Goal: Information Seeking & Learning: Learn about a topic

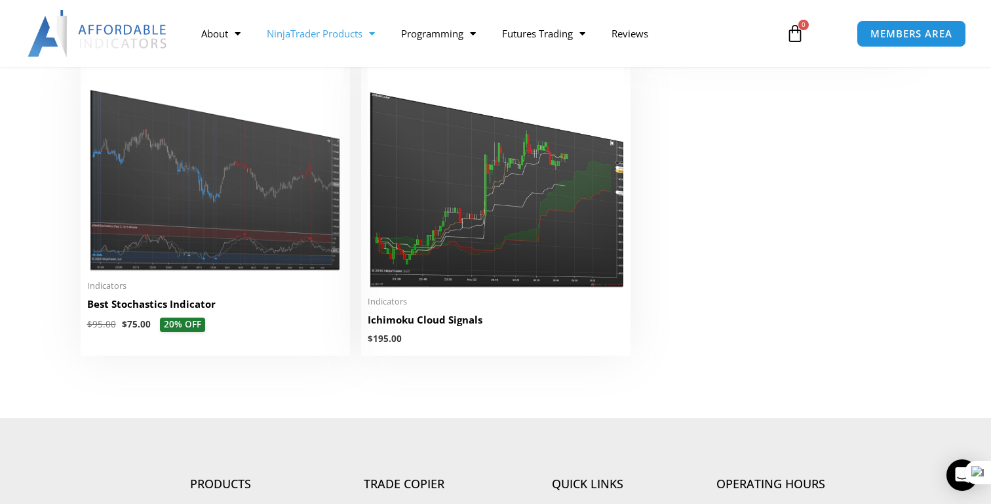
scroll to position [3063, 0]
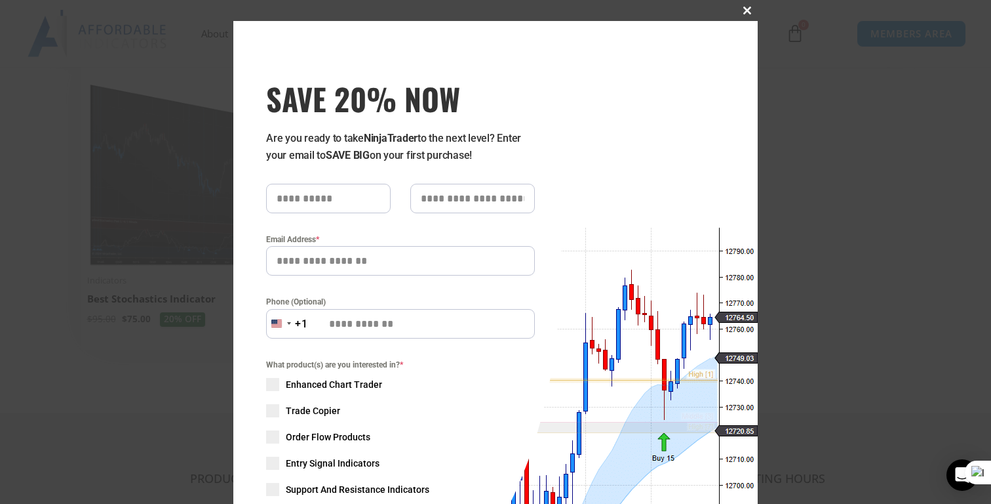
click at [746, 11] on span "SAVE 20% NOW popup" at bounding box center [747, 11] width 21 height 8
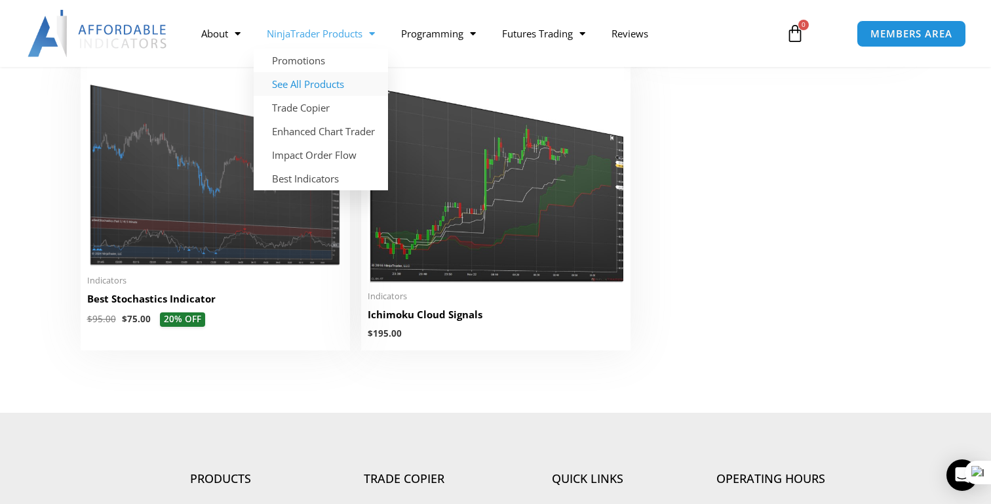
click at [373, 36] on span "Menu" at bounding box center [369, 33] width 12 height 23
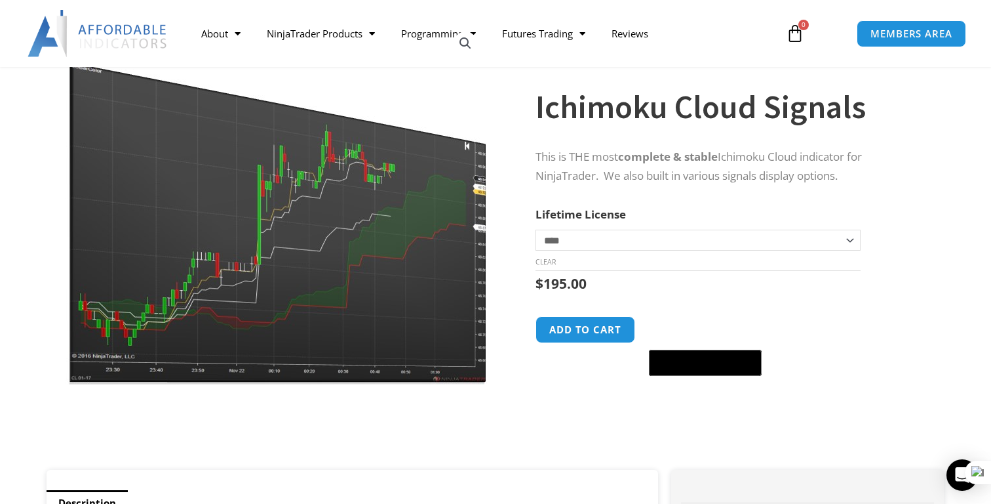
scroll to position [39, 0]
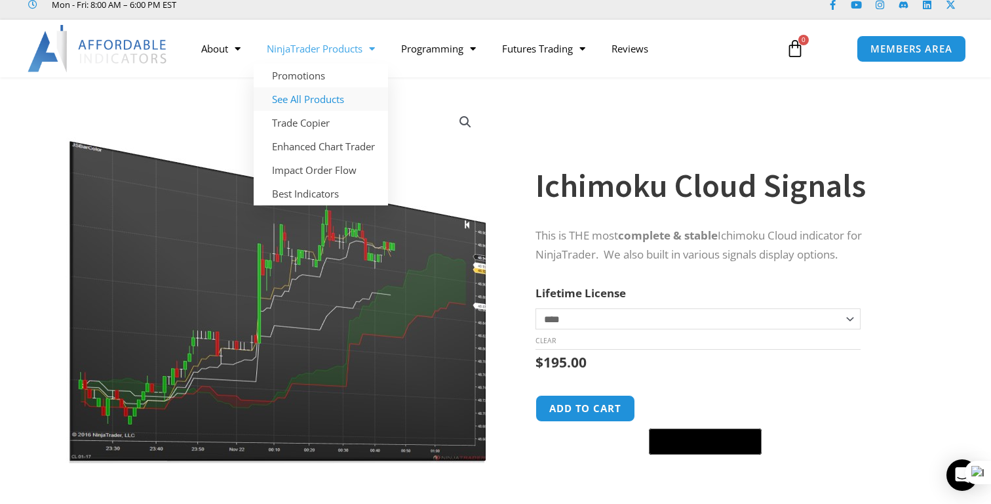
click at [328, 106] on link "See All Products" at bounding box center [321, 99] width 134 height 24
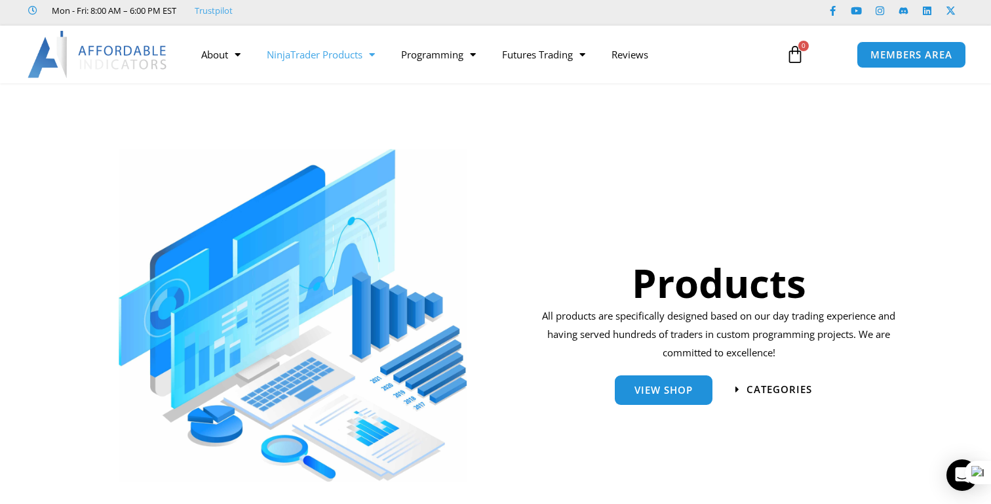
scroll to position [49, 0]
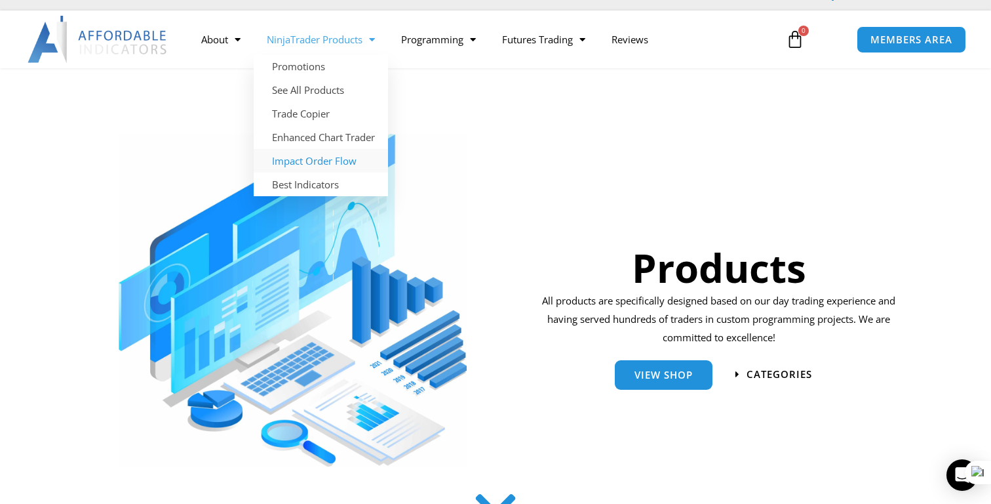
click at [330, 163] on link "Impact Order Flow" at bounding box center [321, 161] width 134 height 24
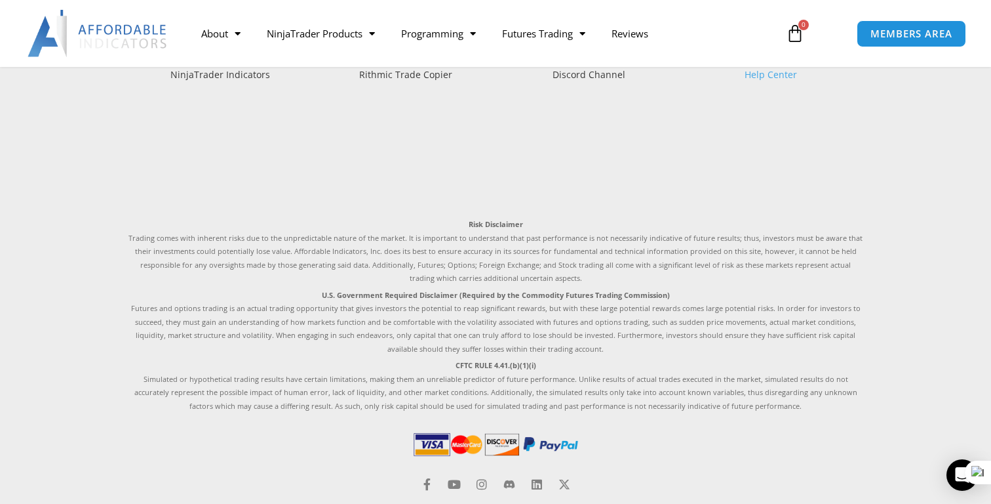
scroll to position [3093, 0]
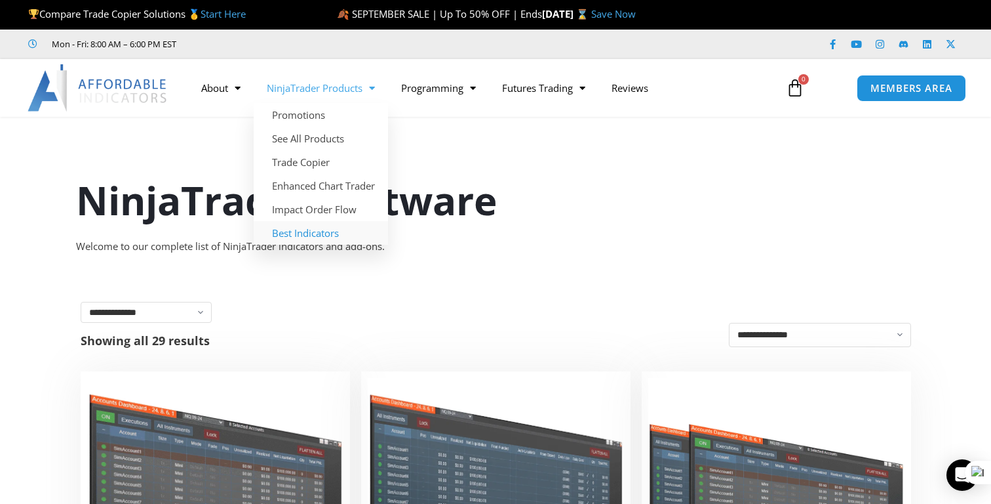
click at [292, 242] on link "Best Indicators" at bounding box center [321, 233] width 134 height 24
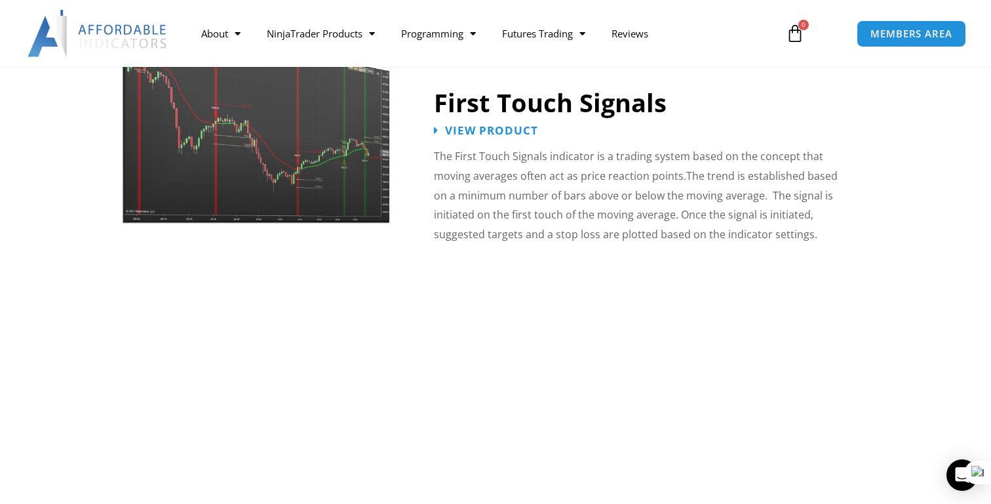
scroll to position [2309, 0]
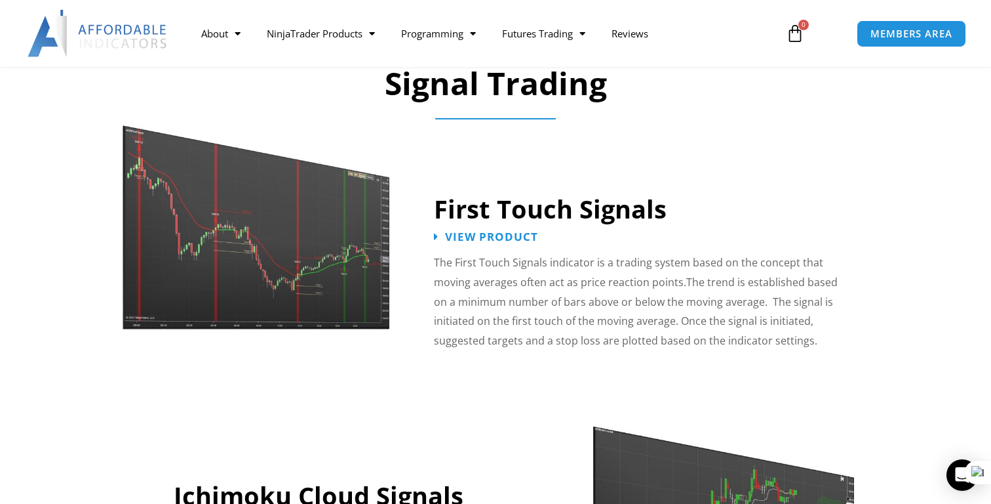
scroll to position [2014, 0]
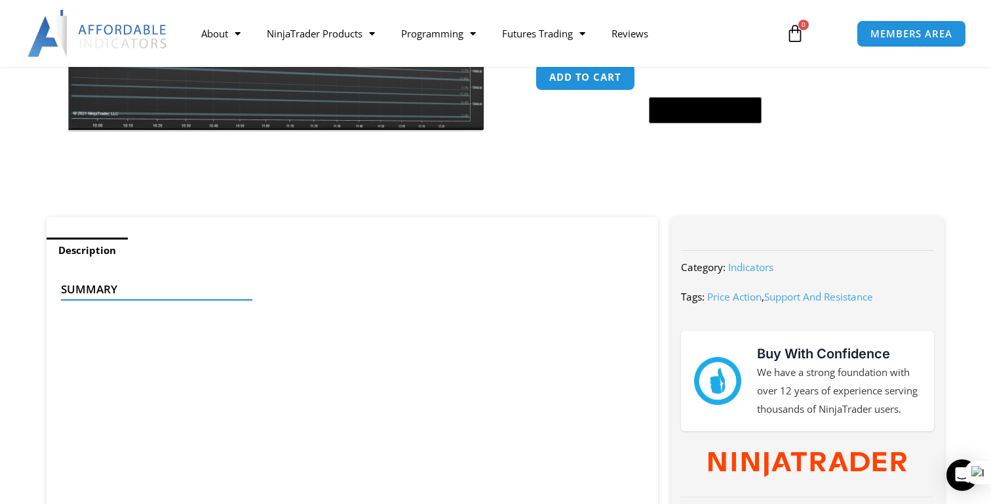
scroll to position [545, 0]
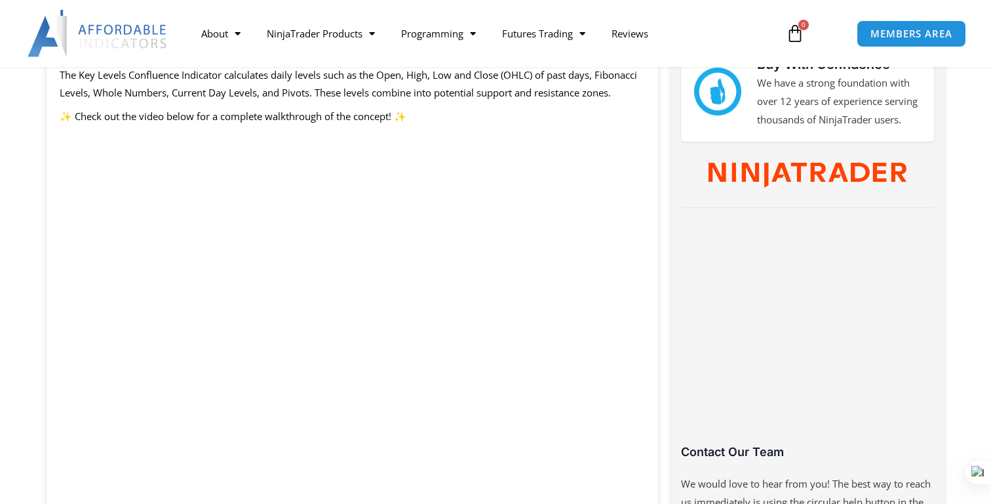
scroll to position [773, 0]
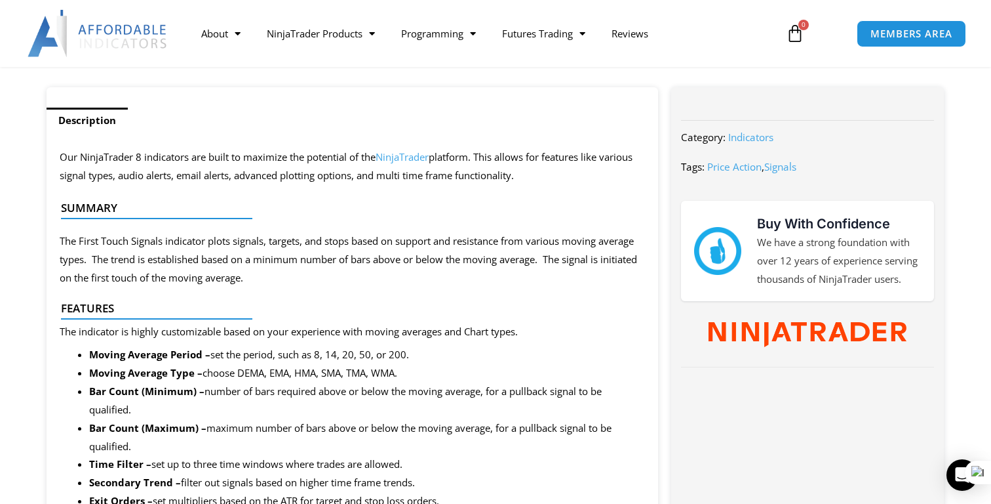
scroll to position [498, 0]
